Goal: Check status: Check status

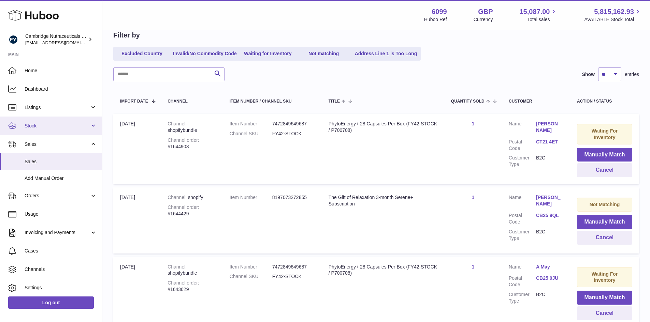
click at [49, 127] on span "Stock" at bounding box center [57, 126] width 65 height 6
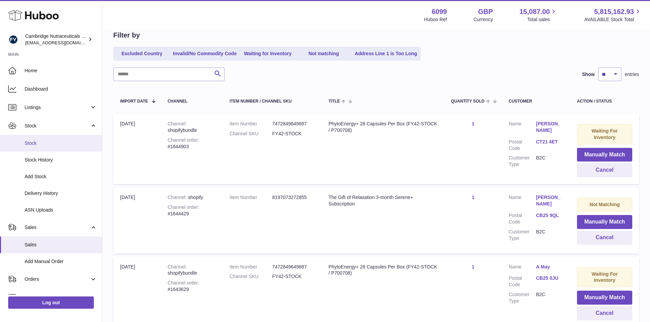
click at [47, 144] on span "Stock" at bounding box center [61, 143] width 72 height 6
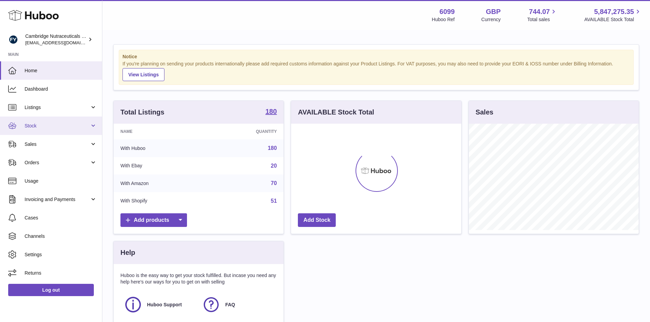
scroll to position [106, 170]
click at [47, 127] on span "Stock" at bounding box center [57, 126] width 65 height 6
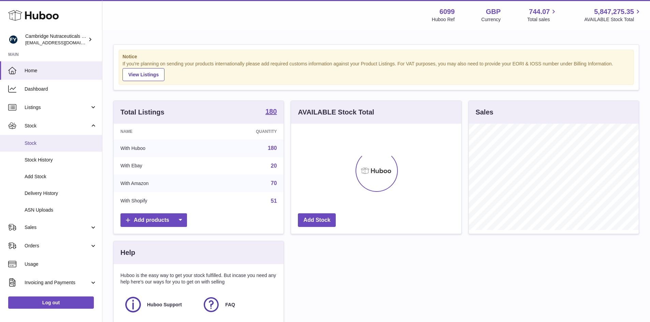
click at [49, 145] on span "Stock" at bounding box center [61, 143] width 72 height 6
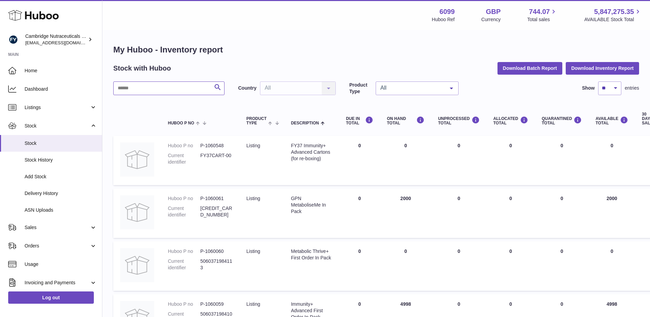
click at [130, 88] on input "text" at bounding box center [168, 89] width 111 height 14
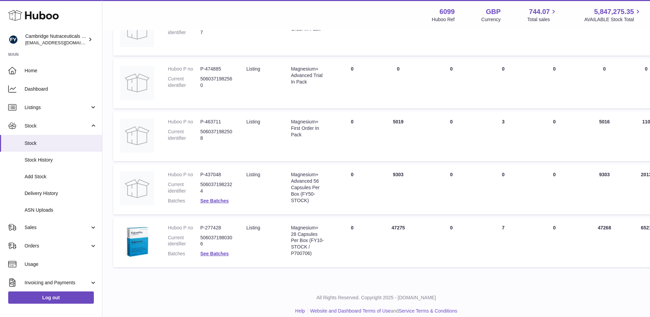
scroll to position [349, 0]
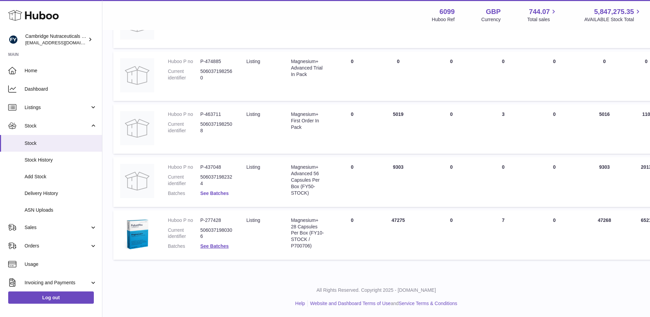
type input "****"
click at [225, 192] on link "See Batches" at bounding box center [214, 193] width 28 height 5
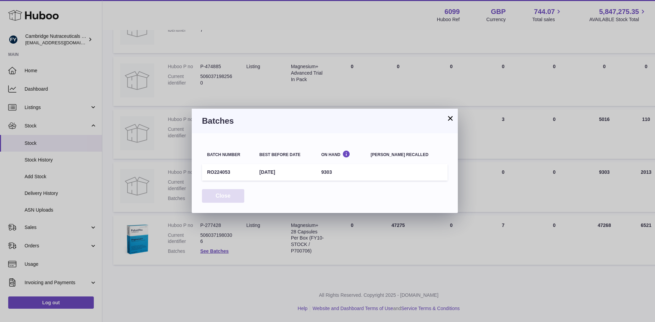
click at [232, 199] on button "Close" at bounding box center [223, 196] width 42 height 14
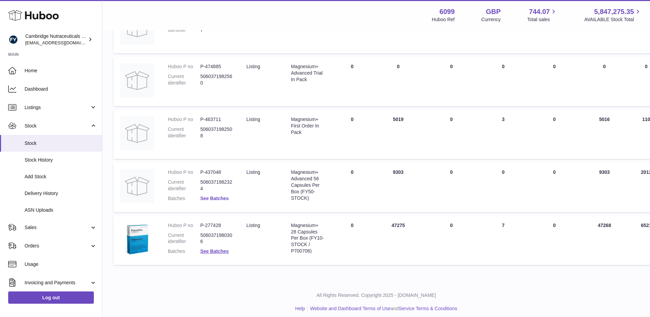
click at [216, 198] on link "See Batches" at bounding box center [214, 198] width 28 height 5
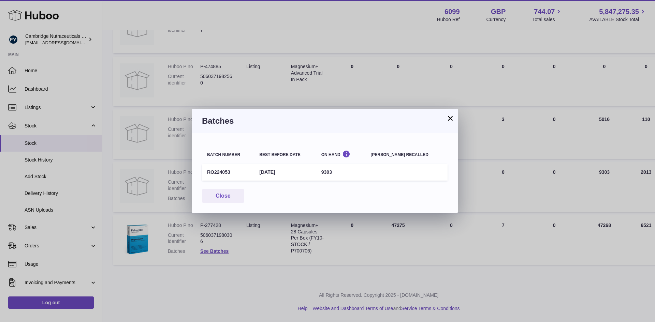
click at [450, 119] on button "×" at bounding box center [450, 118] width 8 height 8
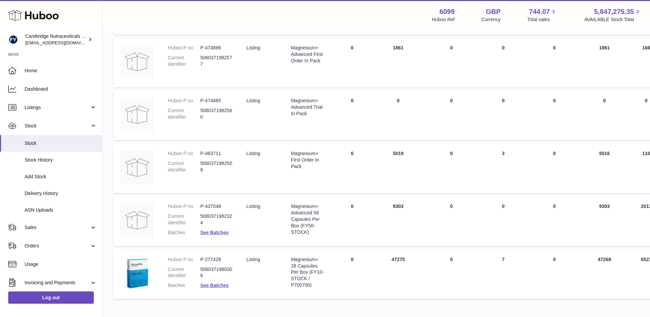
scroll to position [349, 0]
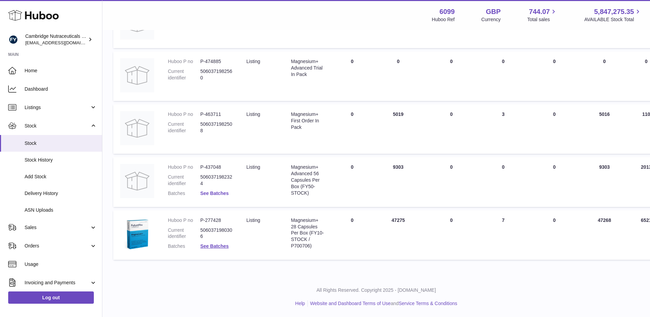
click at [222, 194] on link "See Batches" at bounding box center [214, 193] width 28 height 5
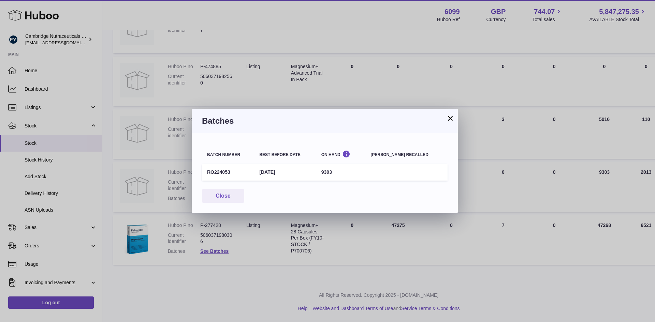
click at [451, 120] on button "×" at bounding box center [450, 118] width 8 height 8
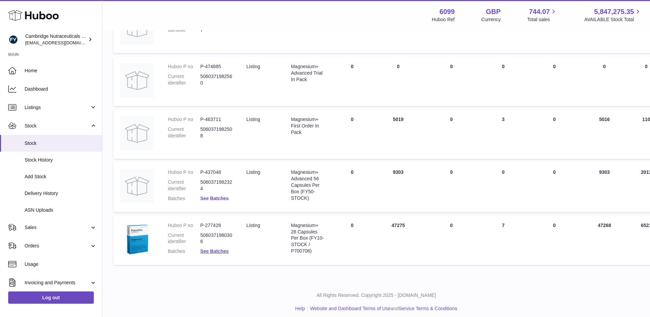
click at [218, 198] on link "See Batches" at bounding box center [214, 198] width 28 height 5
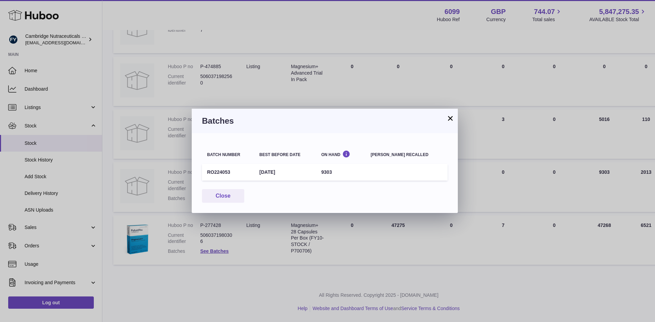
click at [450, 121] on button "×" at bounding box center [450, 118] width 8 height 8
